Goal: Task Accomplishment & Management: Complete application form

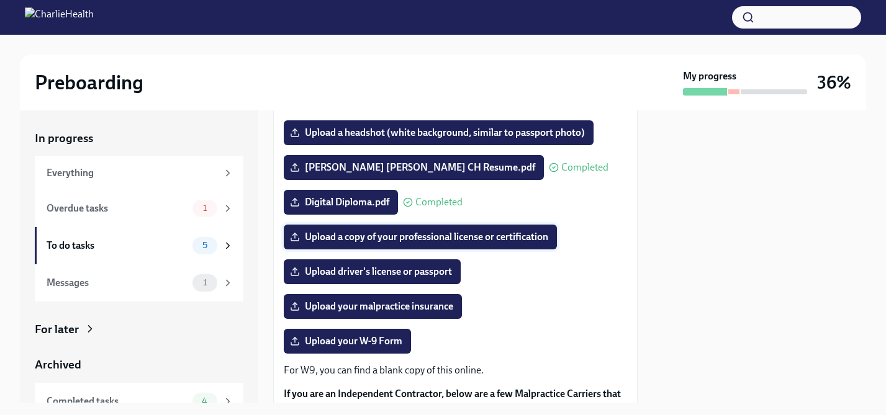
scroll to position [149, 0]
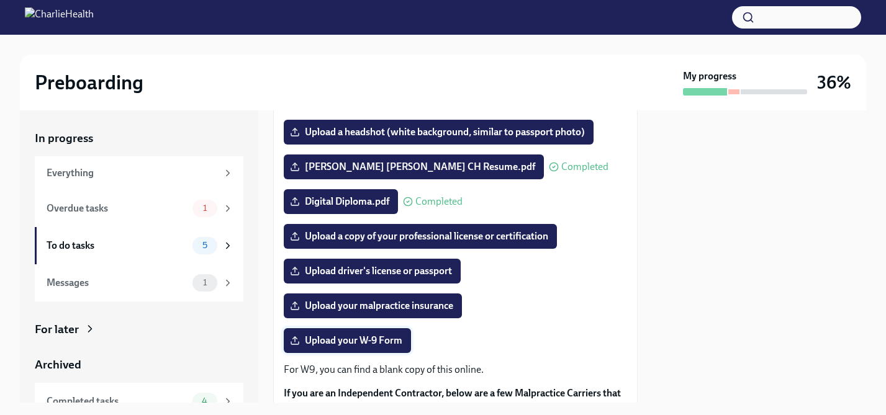
click at [385, 336] on span "Upload your W-9 Form" at bounding box center [347, 341] width 110 height 12
click at [0, 0] on input "Upload your W-9 Form" at bounding box center [0, 0] width 0 height 0
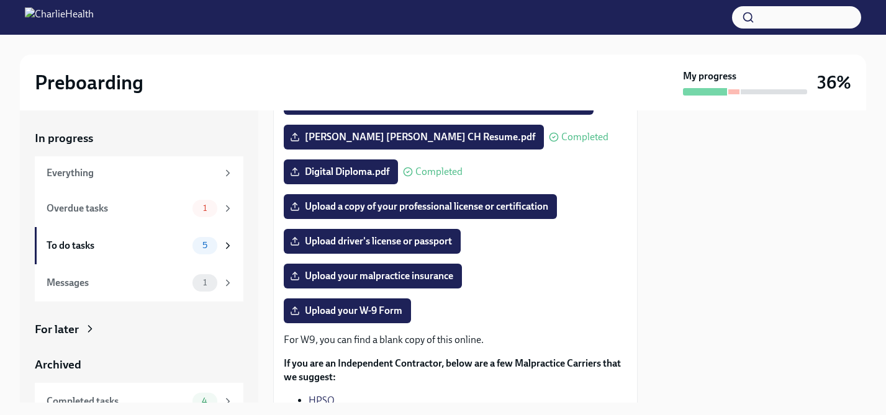
scroll to position [180, 0]
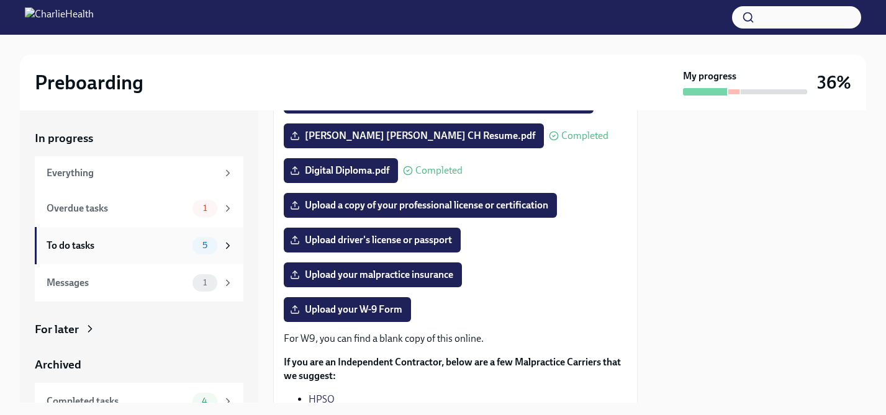
click at [149, 246] on div "To do tasks" at bounding box center [117, 246] width 141 height 14
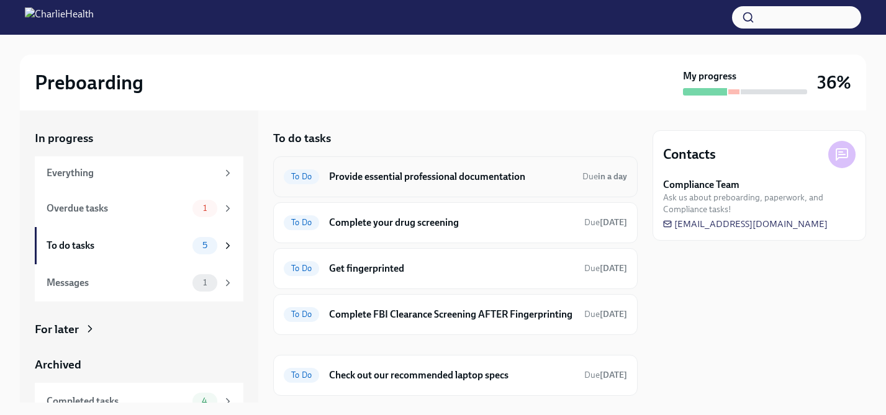
click at [513, 173] on h6 "Provide essential professional documentation" at bounding box center [450, 177] width 243 height 14
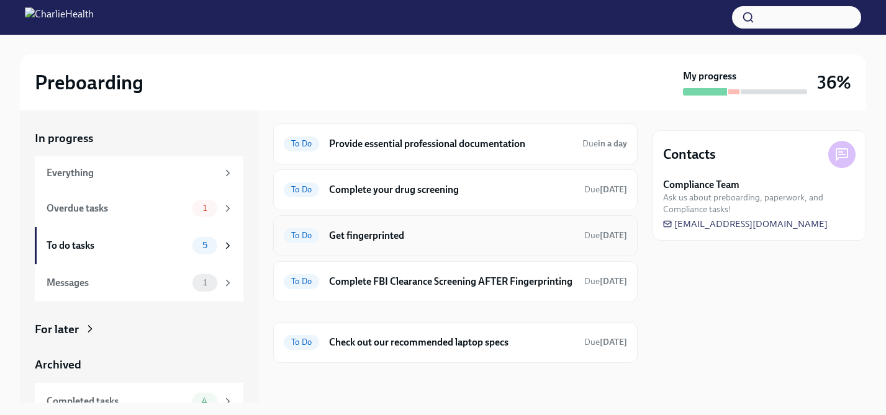
scroll to position [45, 0]
click at [496, 183] on h6 "Complete your drug screening" at bounding box center [451, 190] width 245 height 14
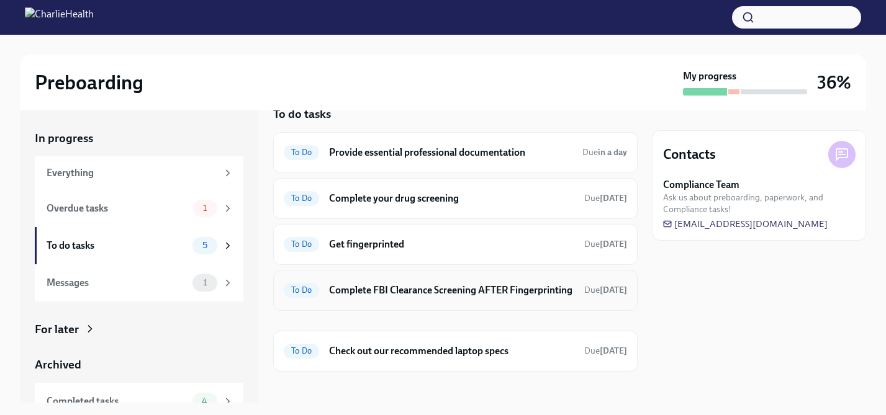
scroll to position [45, 0]
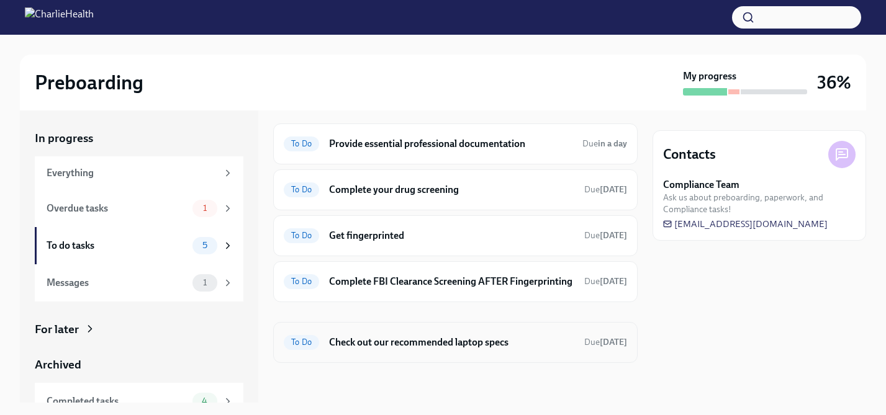
click at [407, 351] on div "To Do Check out our recommended laptop specs Due [DATE]" at bounding box center [455, 343] width 343 height 20
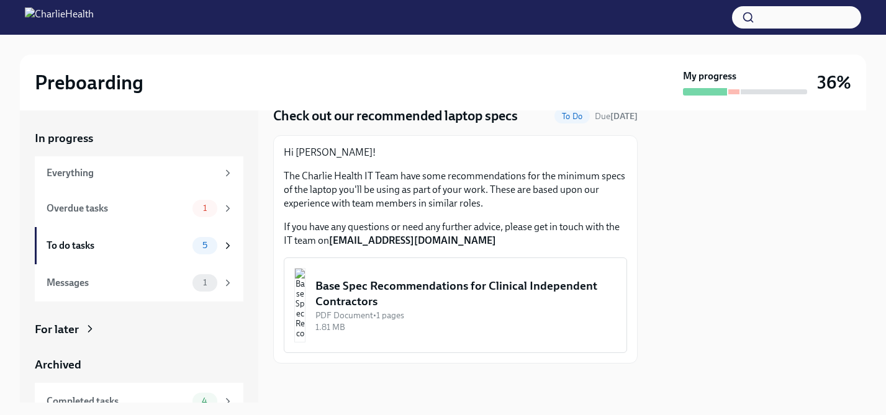
scroll to position [49, 0]
click at [432, 300] on div "Base Spec Recommendations for Clinical Independent Contractors" at bounding box center [465, 293] width 301 height 32
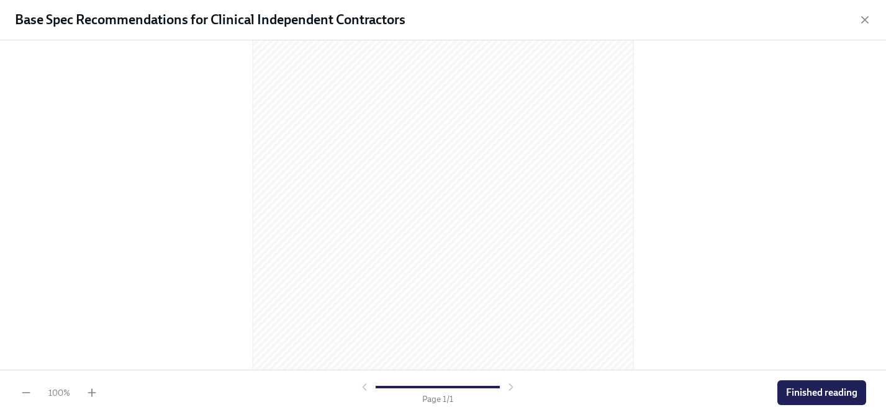
scroll to position [145, 0]
click at [92, 393] on icon "button" at bounding box center [92, 392] width 0 height 7
click at [811, 387] on span "Finished reading" at bounding box center [821, 393] width 71 height 12
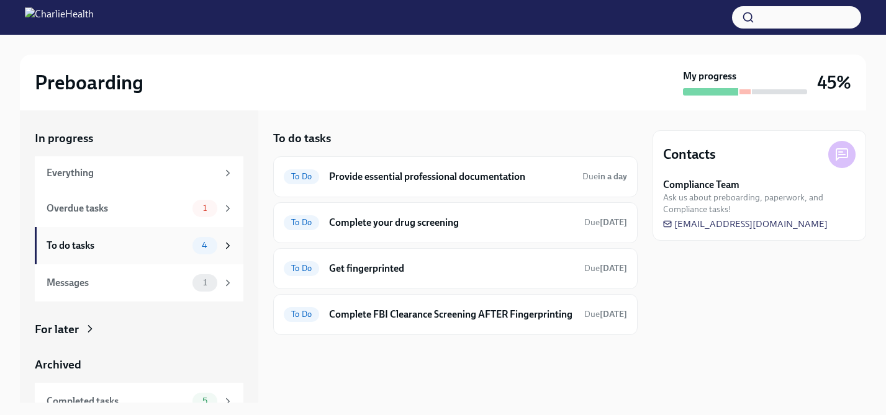
click at [160, 246] on div "To do tasks" at bounding box center [117, 246] width 141 height 14
click at [133, 215] on div "Overdue tasks 1" at bounding box center [140, 208] width 187 height 17
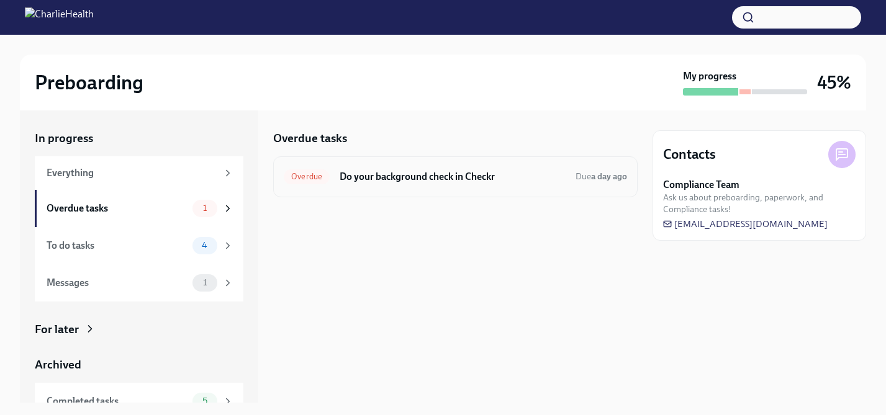
click at [441, 179] on h6 "Do your background check in Checkr" at bounding box center [452, 177] width 226 height 14
